Goal: Task Accomplishment & Management: Manage account settings

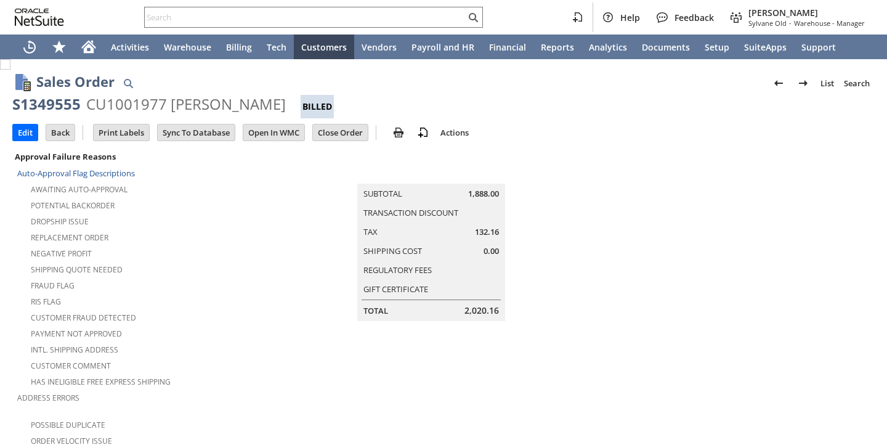
scroll to position [899, 0]
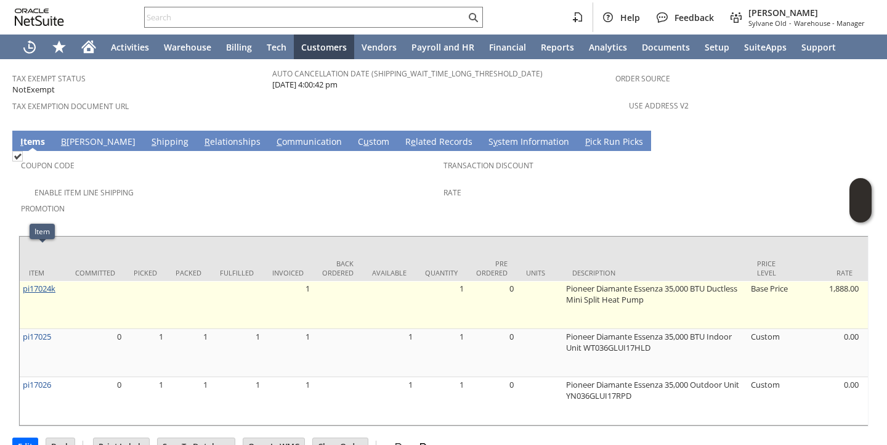
click at [36, 283] on link "pi17024k" at bounding box center [39, 288] width 33 height 11
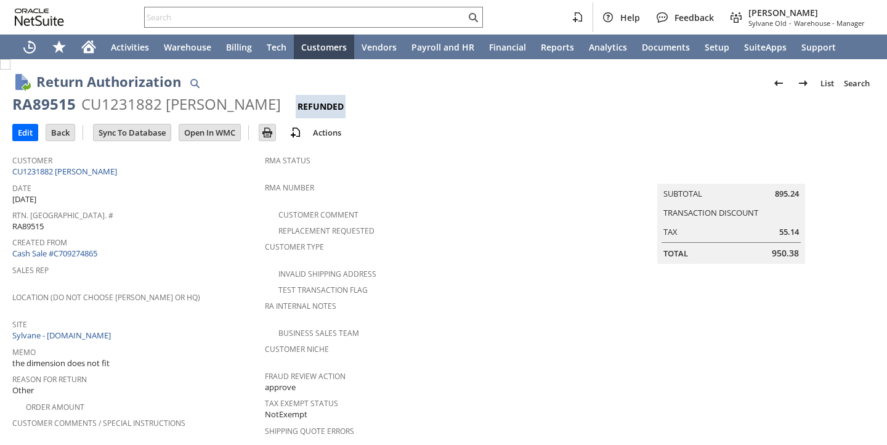
click at [189, 172] on div "Customer CU1231882 Thomas Ruge" at bounding box center [135, 165] width 246 height 26
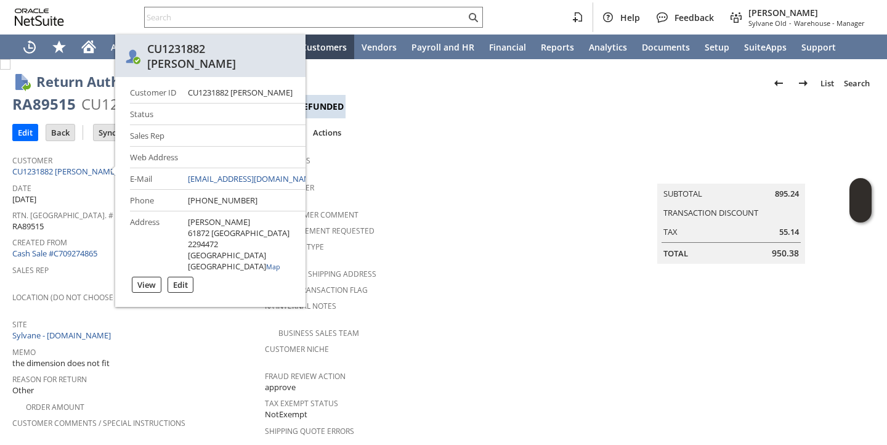
click at [401, 161] on span "RMA Status" at bounding box center [435, 159] width 341 height 14
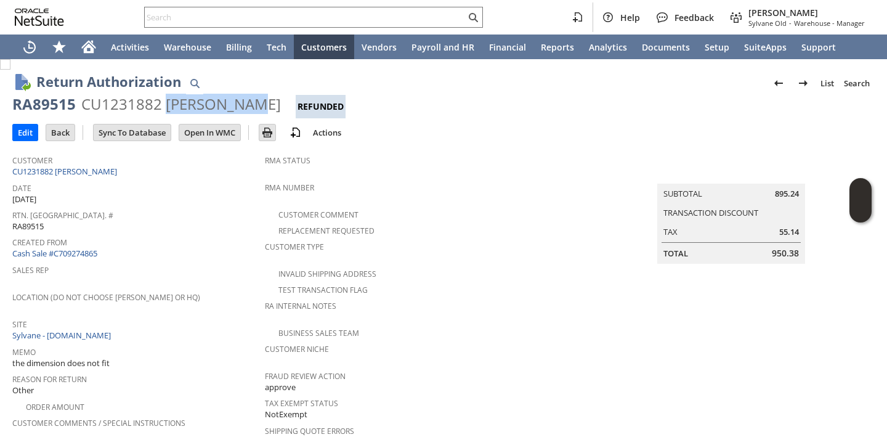
copy div "Thomas Ruge"
drag, startPoint x: 258, startPoint y: 105, endPoint x: 166, endPoint y: 102, distance: 91.3
click at [166, 102] on div "RA89515 CU1231882 Thomas Ruge Refunded" at bounding box center [443, 106] width 863 height 24
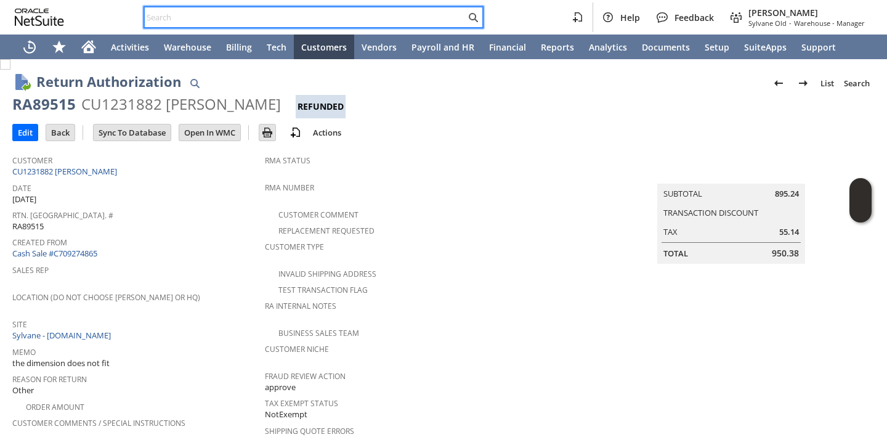
click at [293, 22] on input "text" at bounding box center [305, 17] width 321 height 15
paste input "Thomas Ruge"
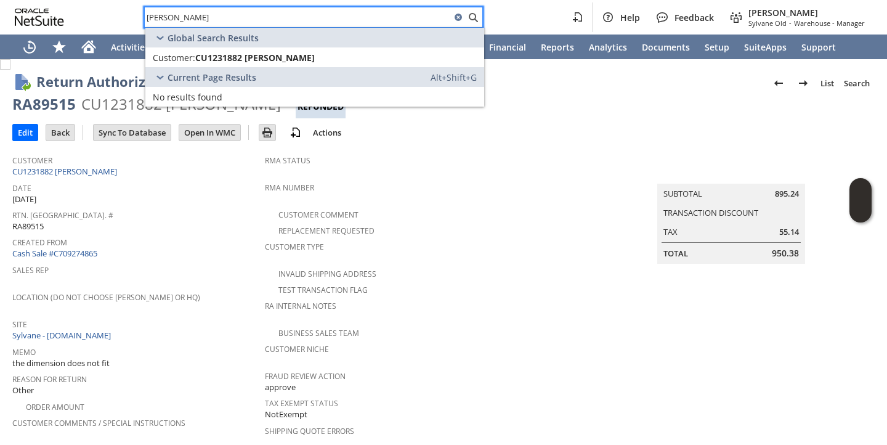
click at [164, 20] on input "Thomas Ruge" at bounding box center [298, 17] width 306 height 15
click at [197, 20] on input "tom Ruge" at bounding box center [298, 17] width 306 height 15
click at [196, 20] on input "tom Ruge" at bounding box center [298, 17] width 306 height 15
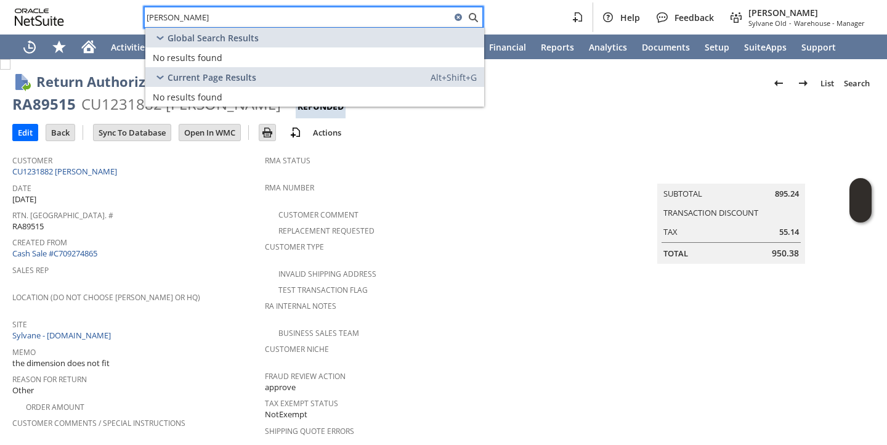
click at [196, 20] on input "doug talb" at bounding box center [298, 17] width 306 height 15
type input "doug talb"
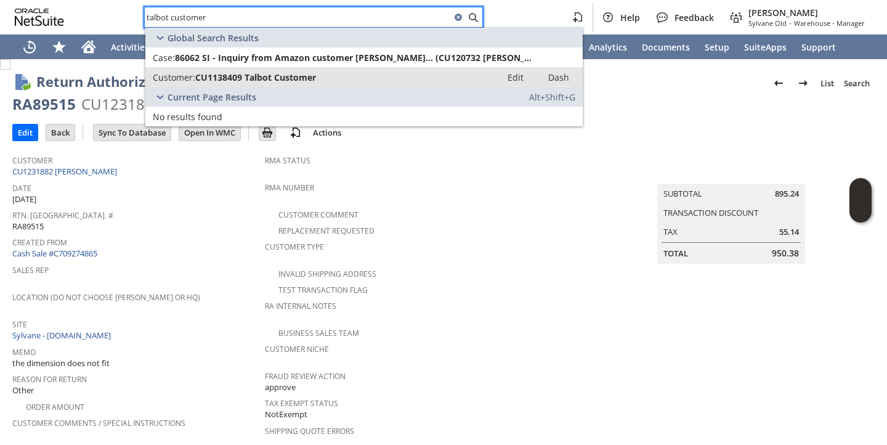
type input "talbot customer"
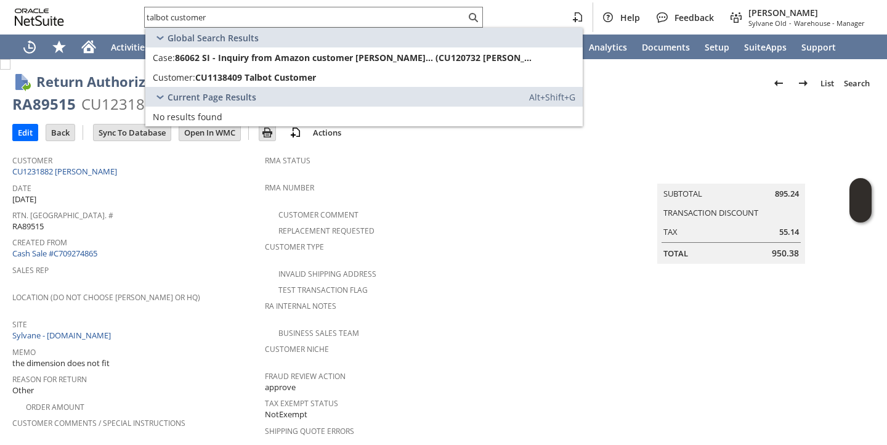
click at [203, 248] on div "Created From Cash Sale #C709274865" at bounding box center [135, 247] width 246 height 26
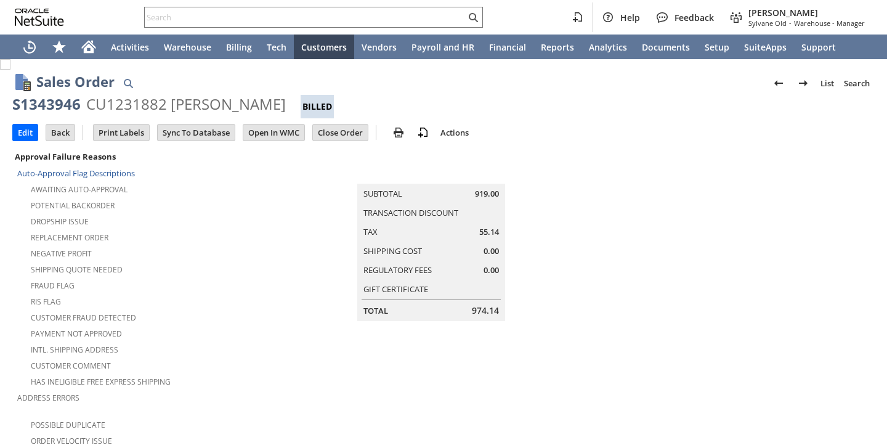
scroll to position [825, 0]
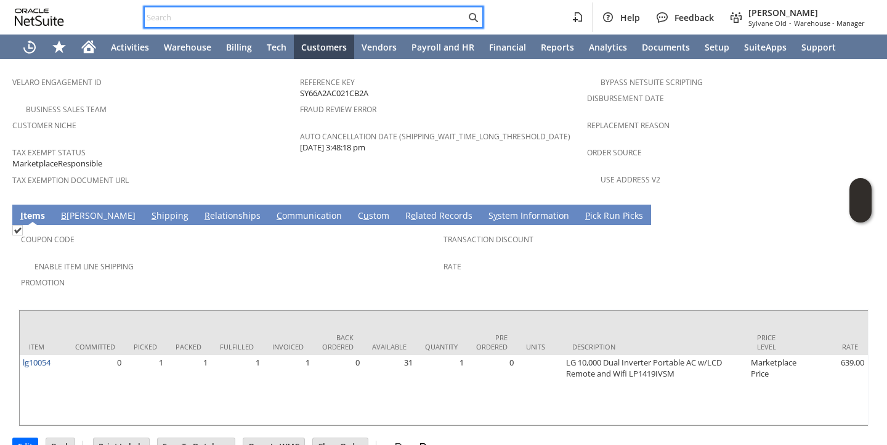
click at [357, 15] on input "text" at bounding box center [305, 17] width 321 height 15
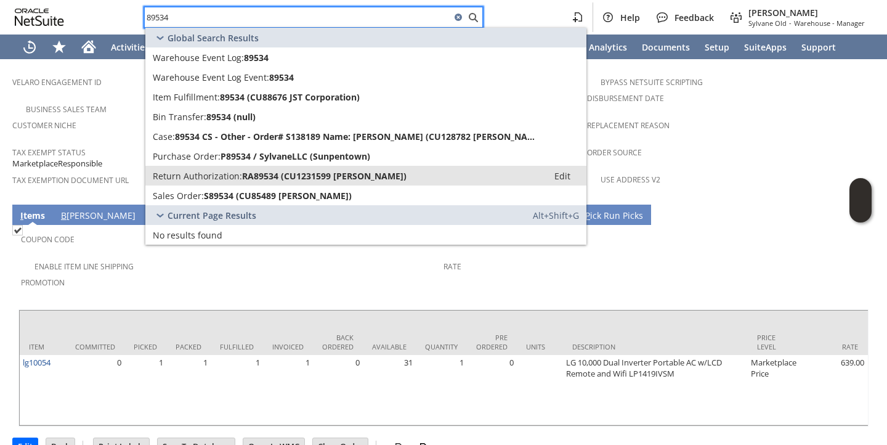
type input "89534"
click at [272, 170] on span "RA89534 (CU1231599 Christine H Wolf)" at bounding box center [324, 176] width 165 height 12
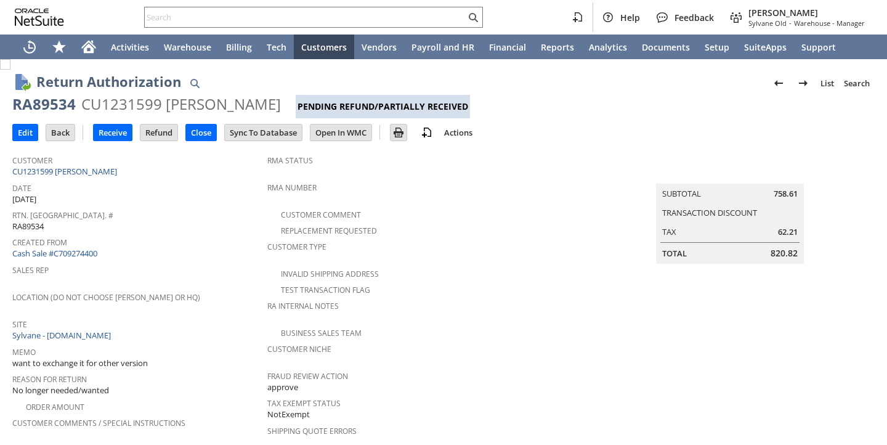
drag, startPoint x: 0, startPoint y: 0, endPoint x: 220, endPoint y: 178, distance: 283.0
click at [220, 179] on span "Date" at bounding box center [136, 186] width 249 height 14
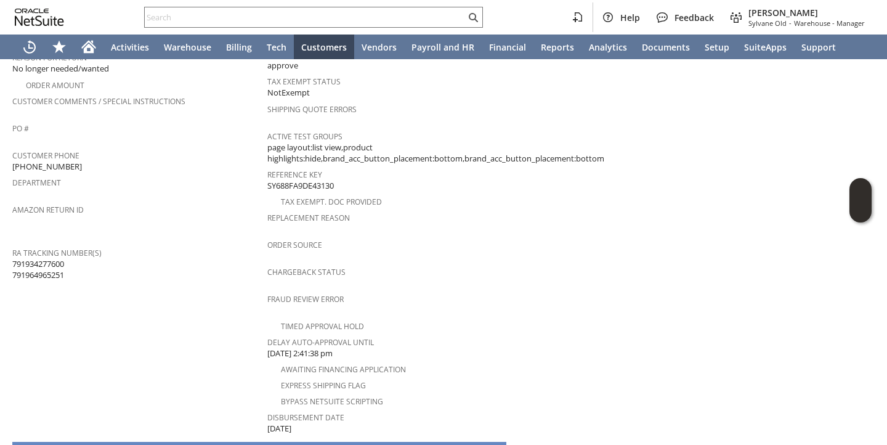
scroll to position [595, 0]
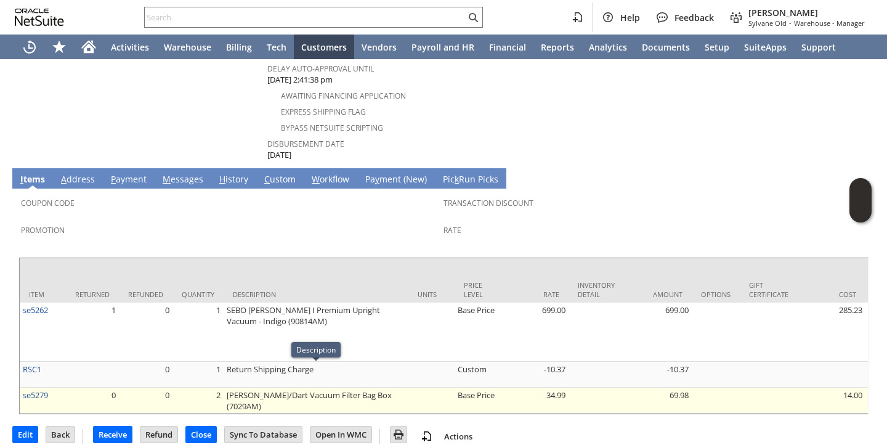
click at [289, 388] on td "[PERSON_NAME]/Dart Vacuum Filter Bag Box (7029AM)" at bounding box center [316, 401] width 185 height 26
click at [288, 388] on td "[PERSON_NAME]/Dart Vacuum Filter Bag Box (7029AM)" at bounding box center [316, 401] width 185 height 26
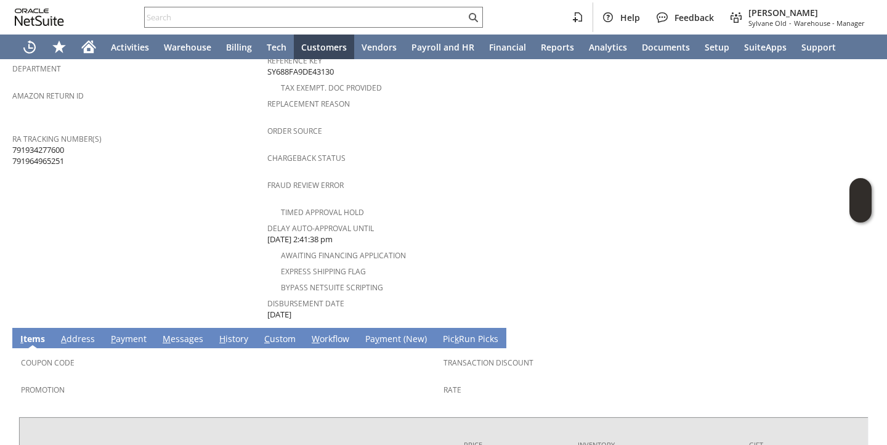
scroll to position [425, 0]
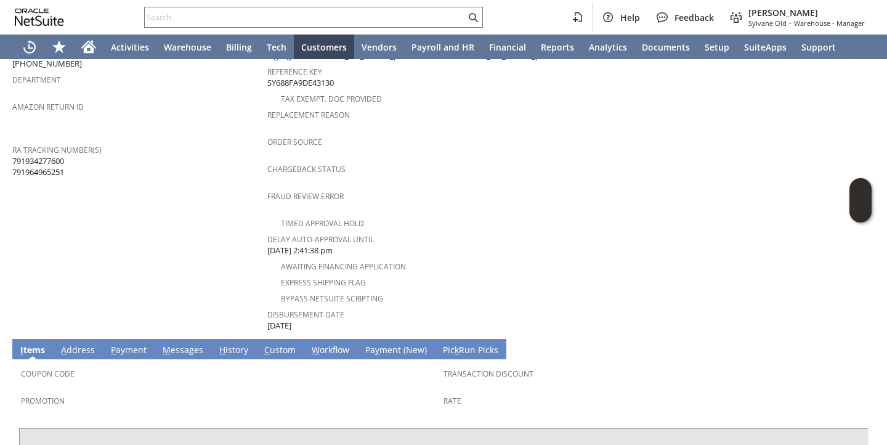
click at [120, 149] on div "RA Tracking Number(s) 791934277600 791964965251" at bounding box center [136, 159] width 249 height 37
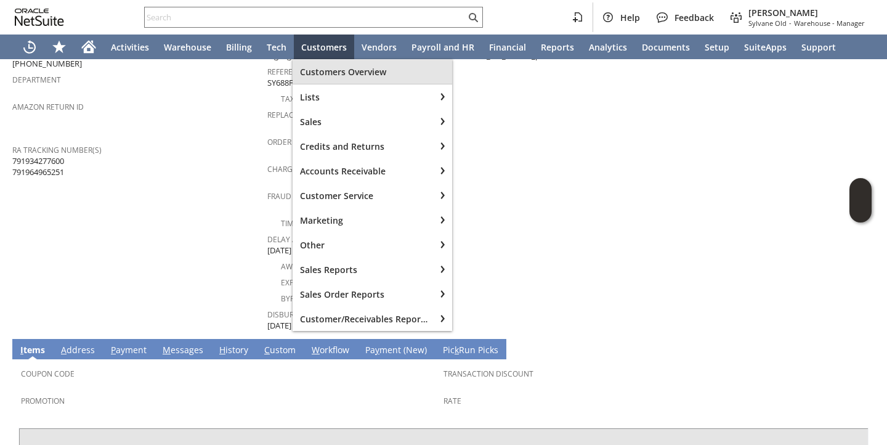
click at [230, 202] on td "Customer CU1231599 Christine H Wolf Date 9/5/2025 Rtn. Auth. # RA89534 Created …" at bounding box center [139, 28] width 255 height 609
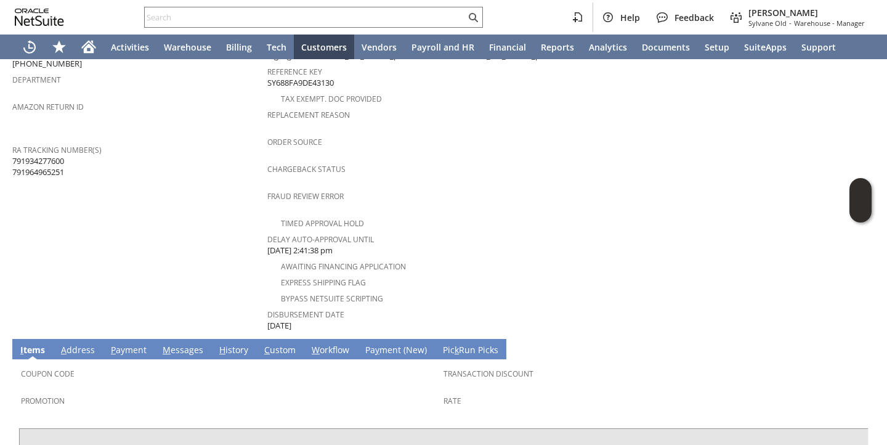
scroll to position [595, 0]
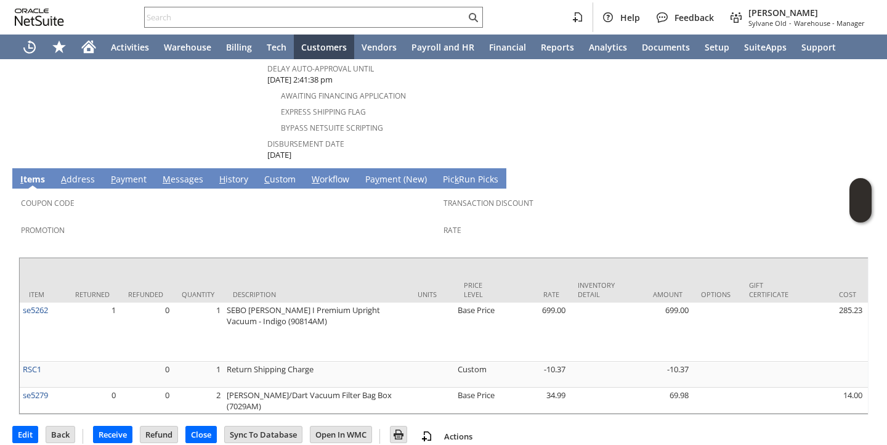
click at [89, 173] on link "A ddress" at bounding box center [78, 180] width 40 height 14
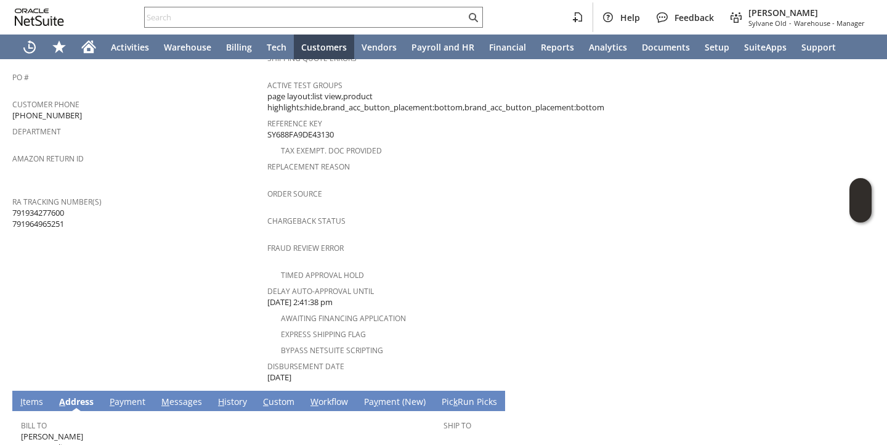
scroll to position [372, 0]
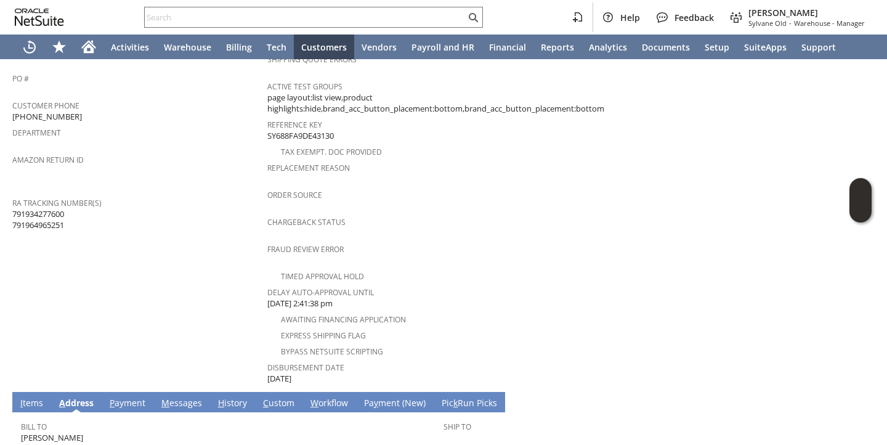
click at [42, 397] on link "I tems" at bounding box center [31, 404] width 29 height 14
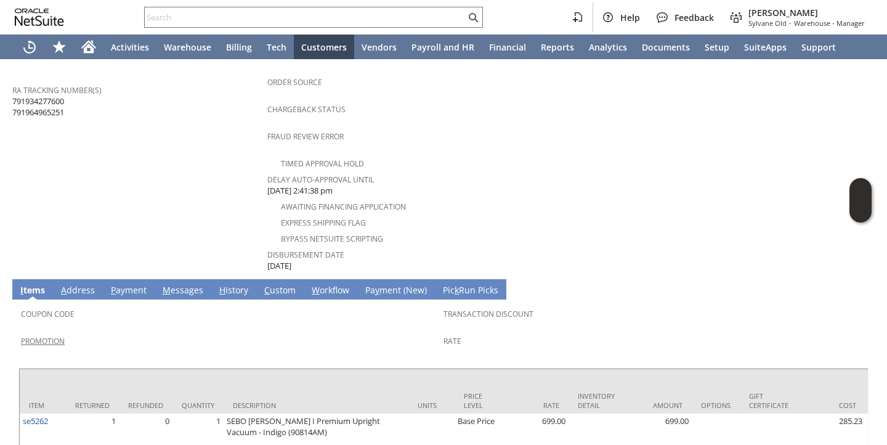
scroll to position [595, 0]
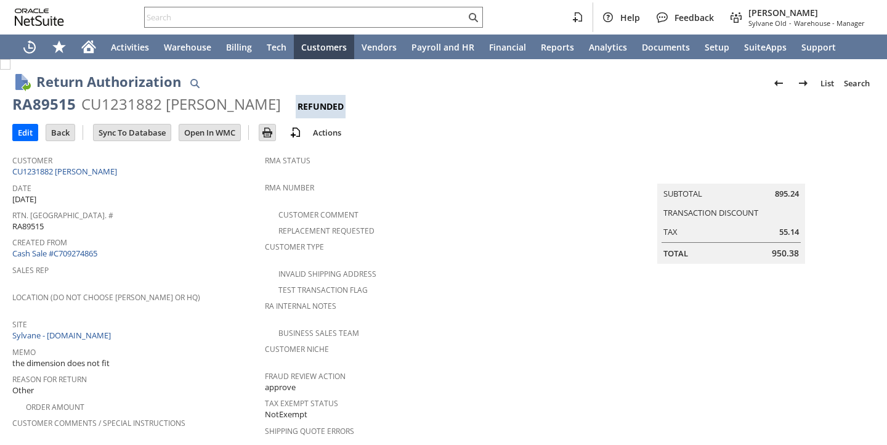
click at [457, 258] on div "Customer Type" at bounding box center [435, 251] width 341 height 26
click at [398, 183] on span "RMA Number" at bounding box center [435, 186] width 341 height 14
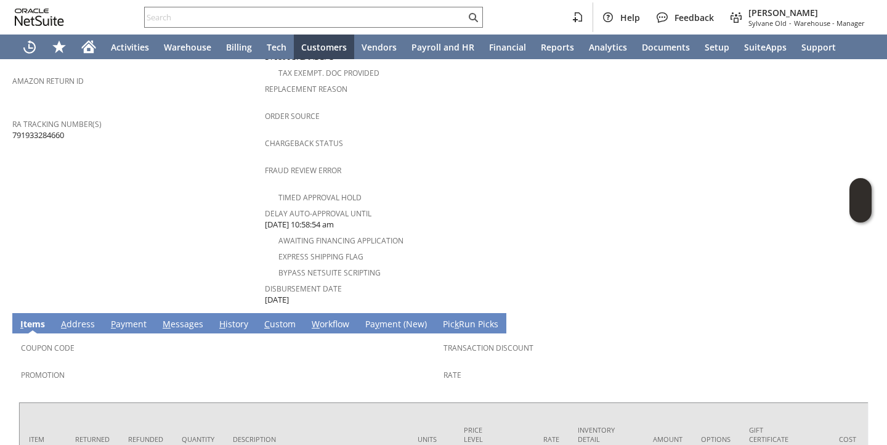
scroll to position [580, 0]
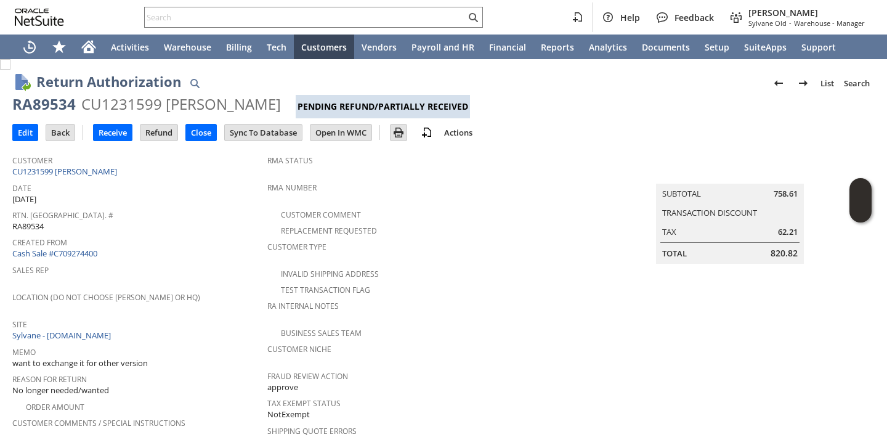
click at [96, 357] on span "want to exchange it for other version" at bounding box center [80, 363] width 136 height 12
click at [206, 206] on span "Rtn. [GEOGRAPHIC_DATA]. #" at bounding box center [136, 213] width 249 height 14
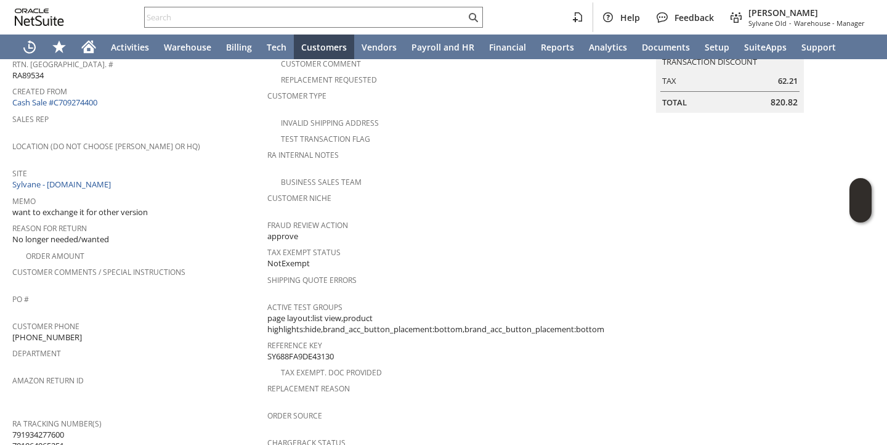
scroll to position [595, 0]
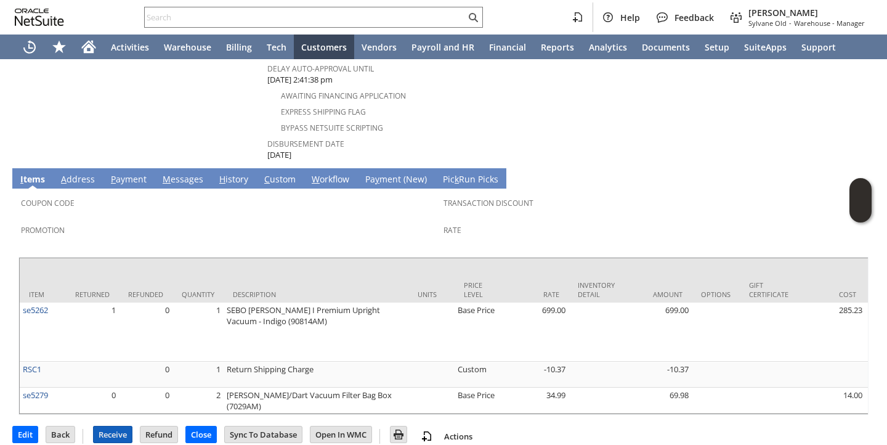
click at [109, 426] on input "Receive" at bounding box center [113, 434] width 38 height 16
